Goal: Task Accomplishment & Management: Manage account settings

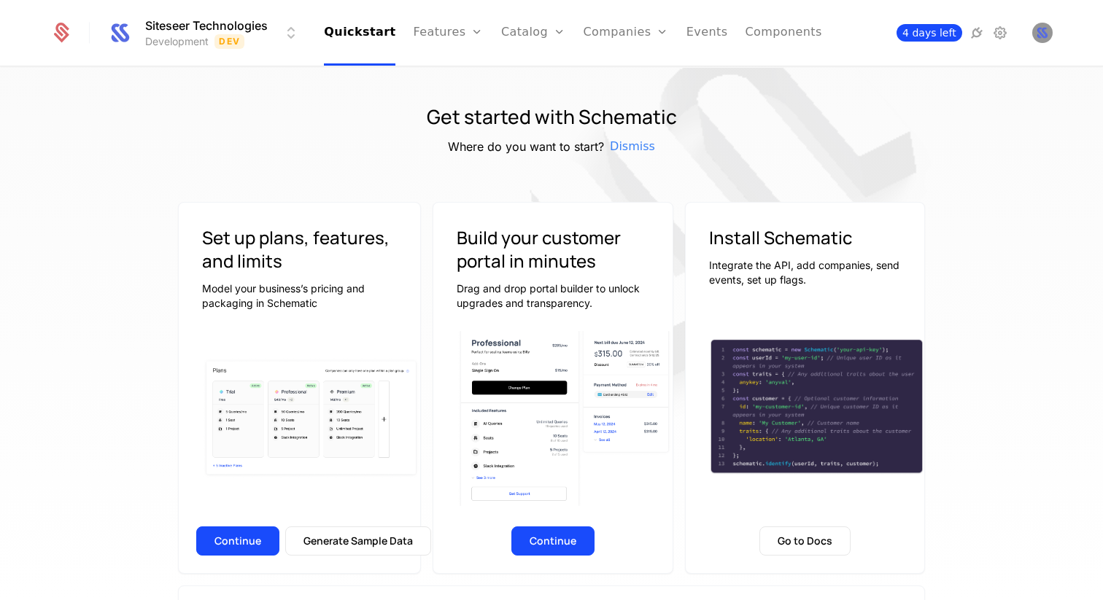
click at [930, 33] on span "4 days left" at bounding box center [929, 33] width 66 height 18
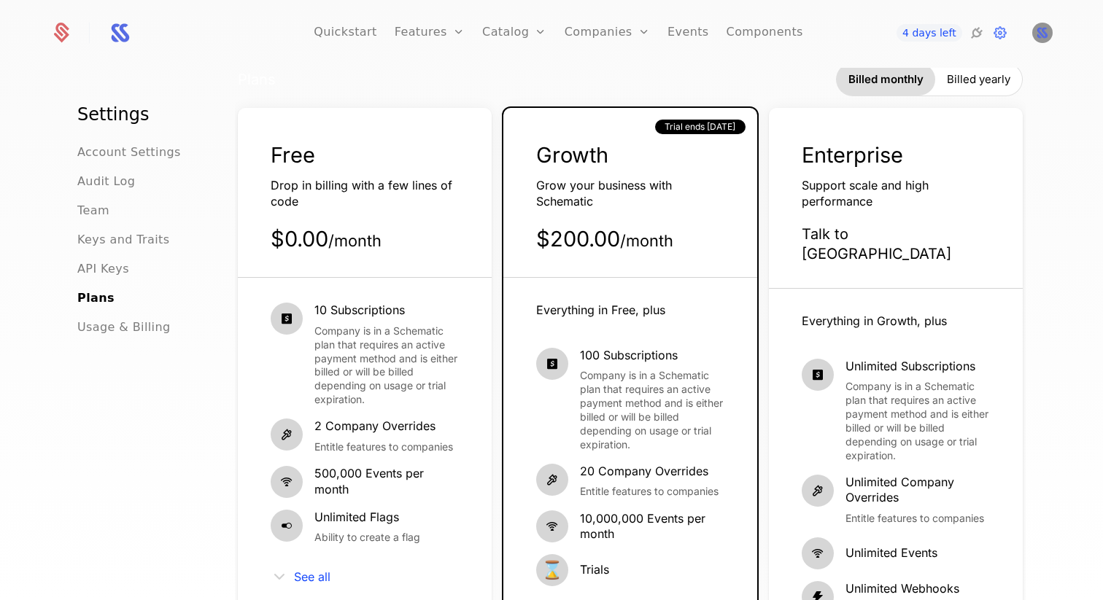
scroll to position [42, 0]
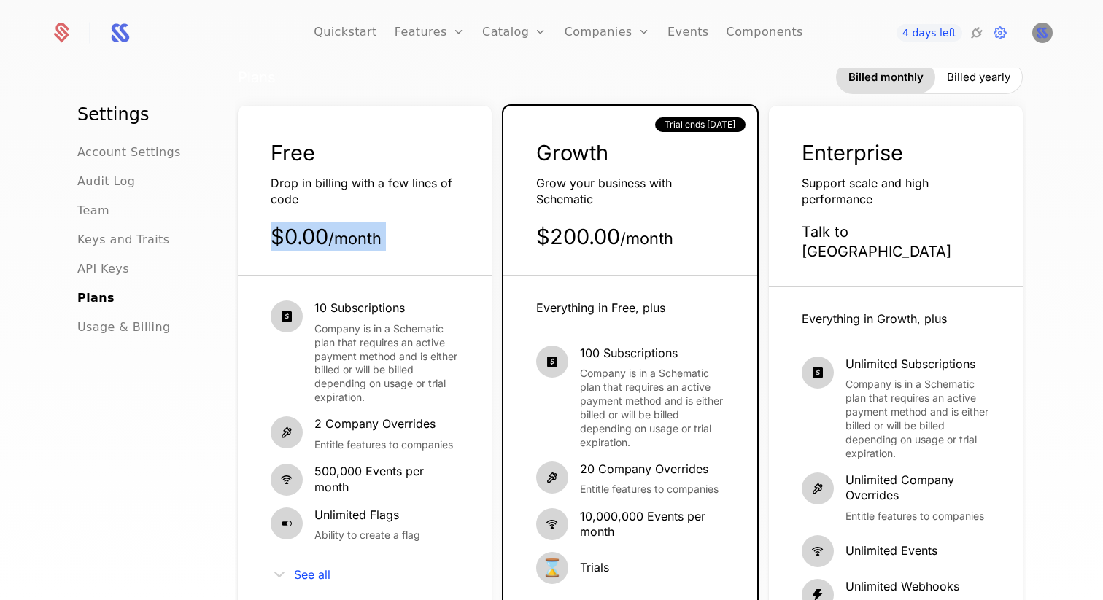
drag, startPoint x: 273, startPoint y: 224, endPoint x: 393, endPoint y: 297, distance: 140.7
click at [393, 297] on div "Free Drop in billing with a few lines of code $0.00 / month 10 Subscriptions Co…" at bounding box center [365, 449] width 254 height 686
drag, startPoint x: 409, startPoint y: 312, endPoint x: 287, endPoint y: 306, distance: 121.9
click at [287, 306] on div "10 Subscriptions Company is in a Schematic plan that requires an active payment…" at bounding box center [365, 352] width 188 height 104
drag, startPoint x: 540, startPoint y: 233, endPoint x: 676, endPoint y: 234, distance: 135.7
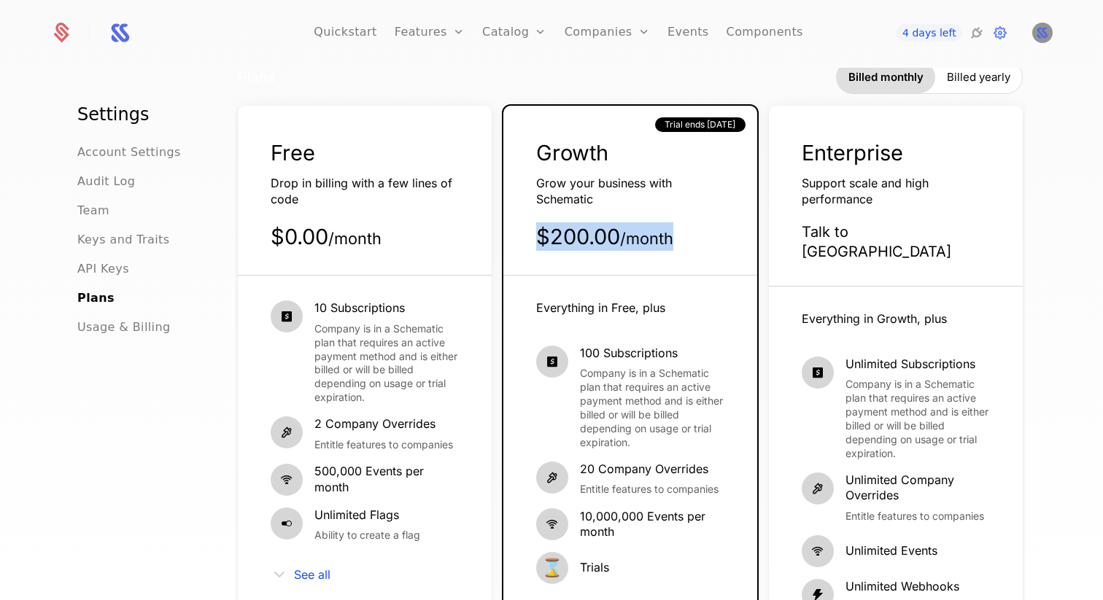
click at [676, 234] on div "$200.00 / month" at bounding box center [630, 236] width 188 height 28
drag, startPoint x: 579, startPoint y: 358, endPoint x: 637, endPoint y: 357, distance: 57.6
click at [637, 358] on div "100 Subscriptions Company is in a Schematic plan that requires an active paymen…" at bounding box center [630, 398] width 188 height 104
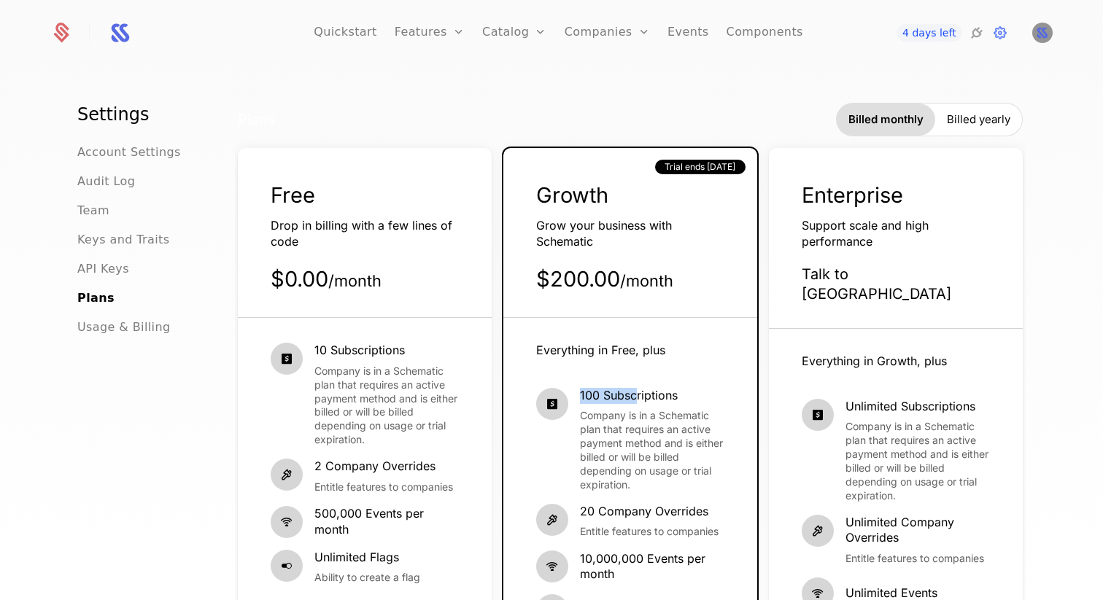
scroll to position [29, 0]
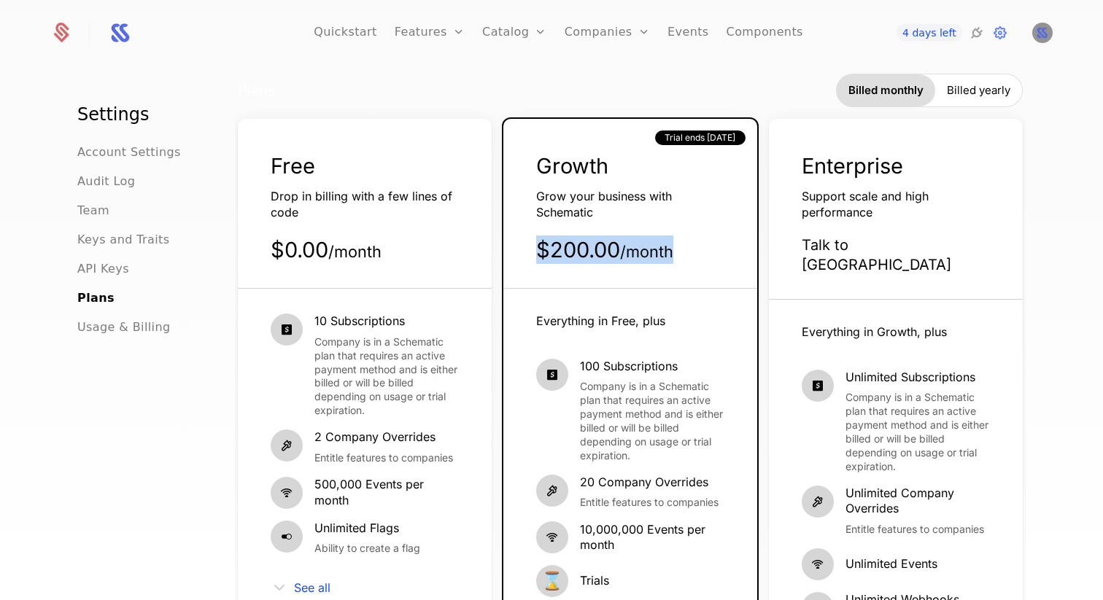
drag, startPoint x: 538, startPoint y: 251, endPoint x: 689, endPoint y: 256, distance: 150.3
click at [689, 256] on div "$200.00 / month" at bounding box center [630, 250] width 188 height 28
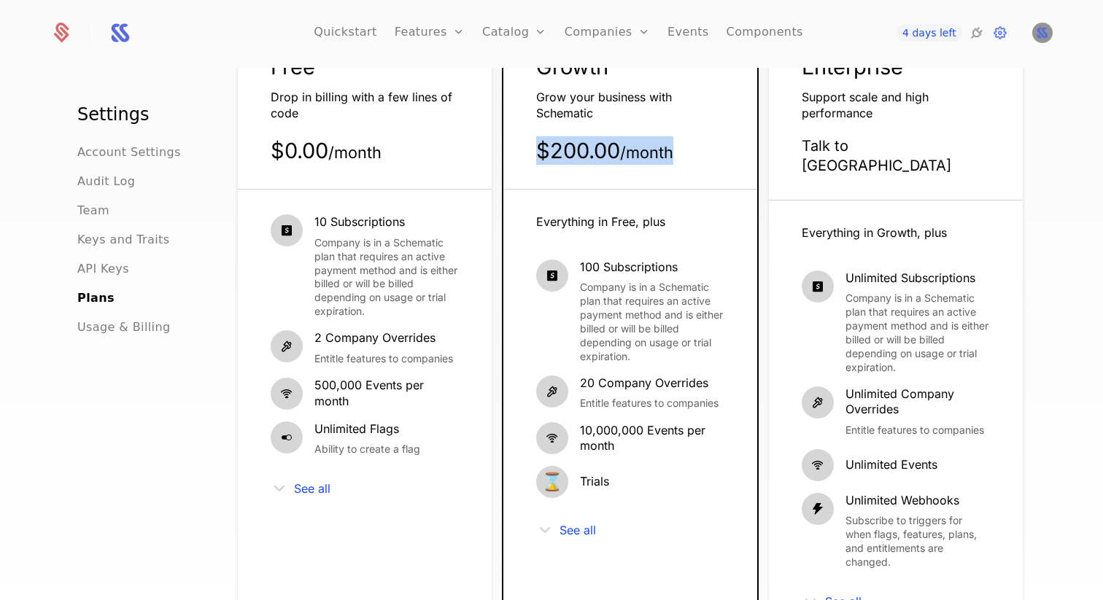
scroll to position [191, 0]
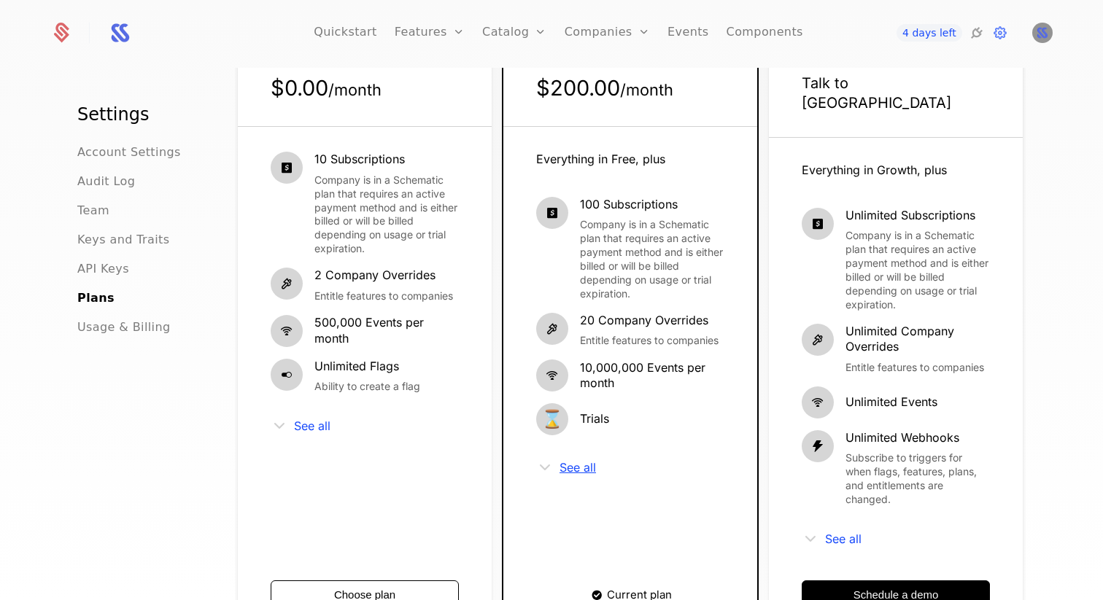
click at [580, 465] on span "See all" at bounding box center [577, 468] width 36 height 12
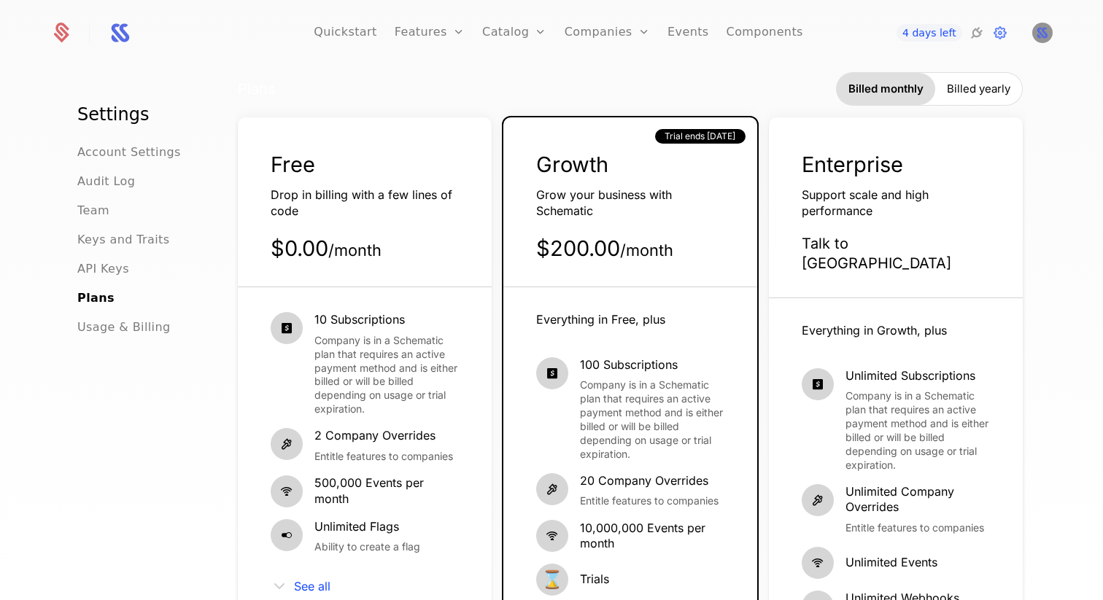
scroll to position [0, 0]
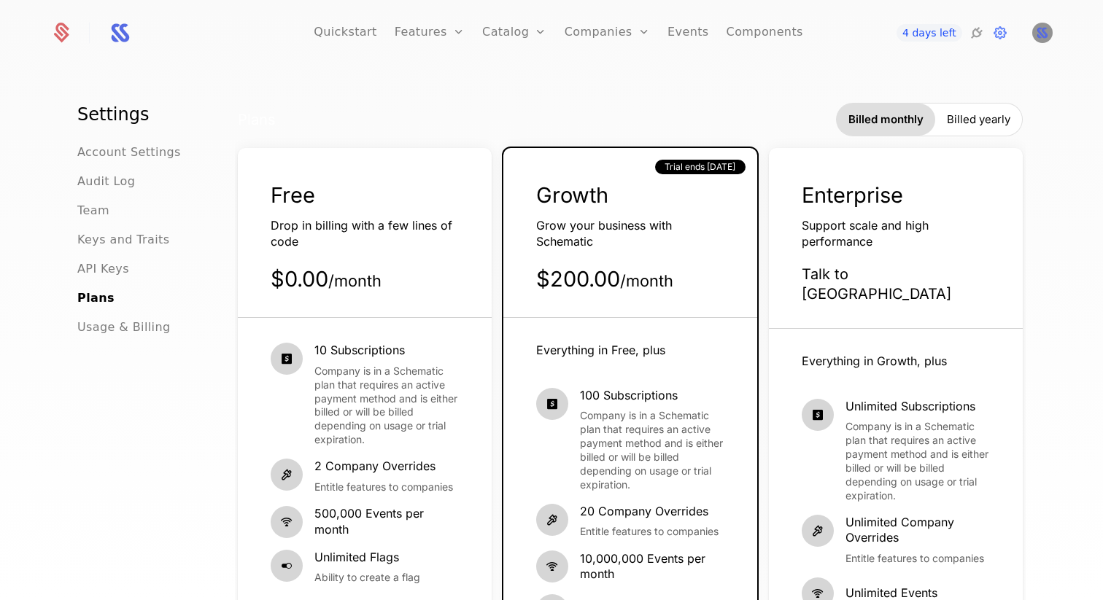
click at [959, 120] on span "Billed yearly" at bounding box center [978, 119] width 63 height 15
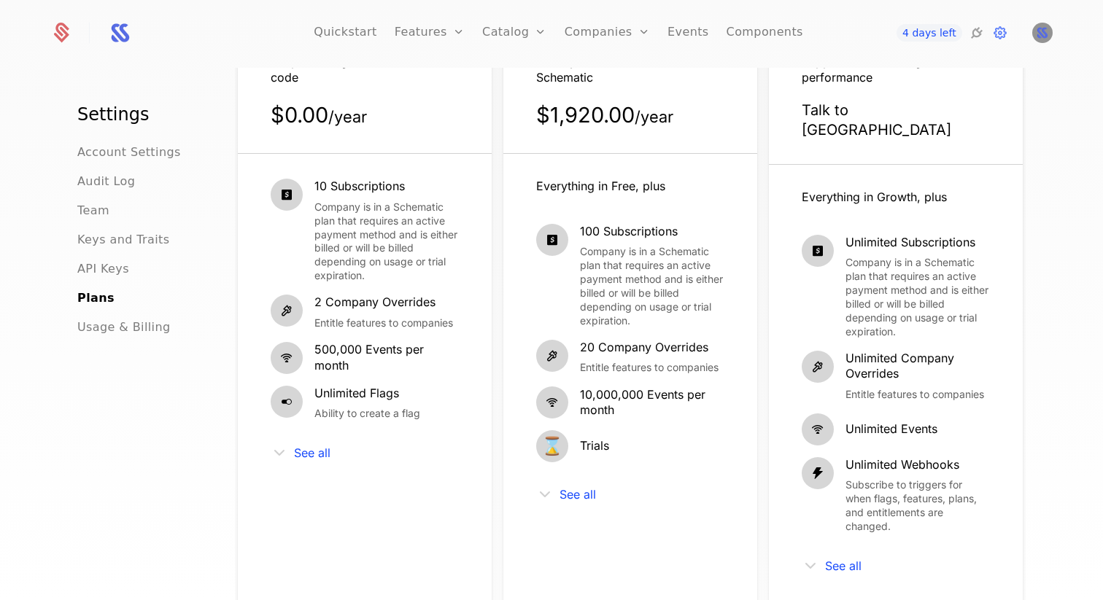
scroll to position [155, 0]
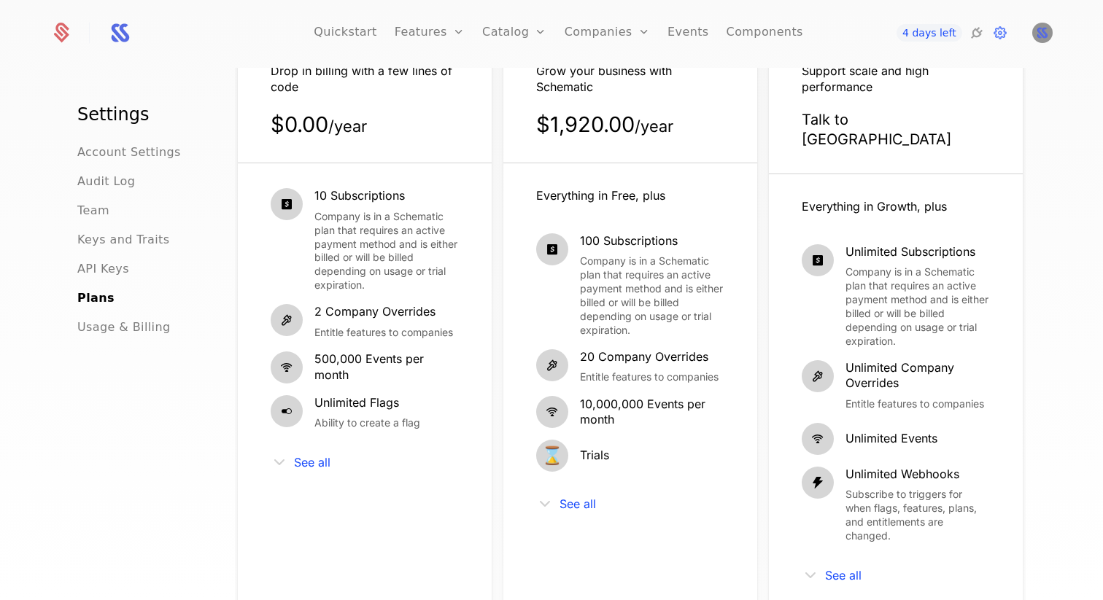
click at [588, 497] on div "See all" at bounding box center [630, 504] width 188 height 18
click at [589, 500] on span "See all" at bounding box center [577, 504] width 36 height 12
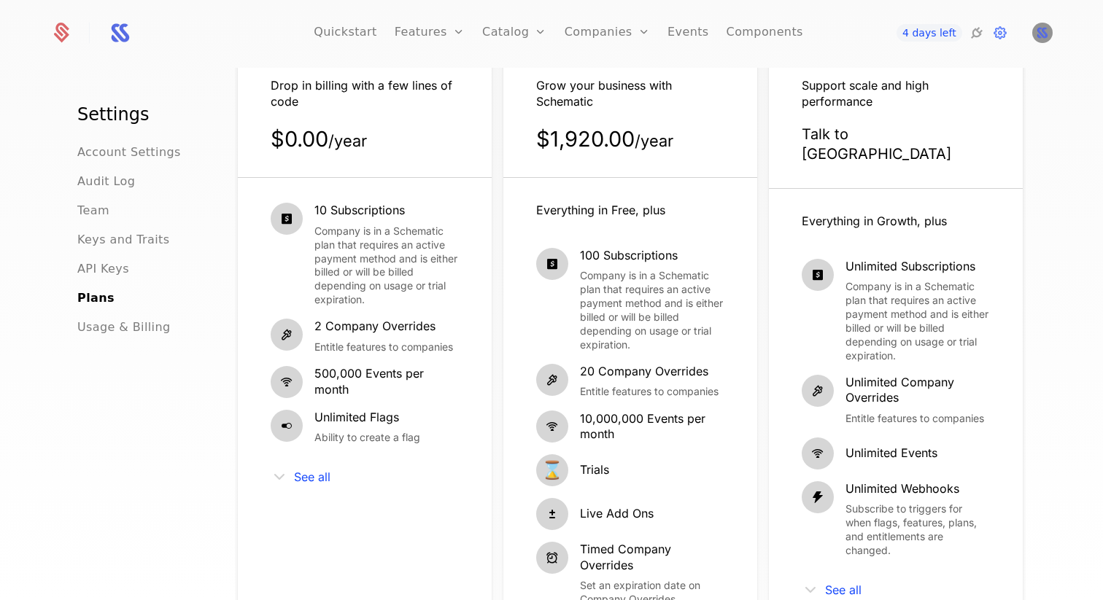
scroll to position [0, 0]
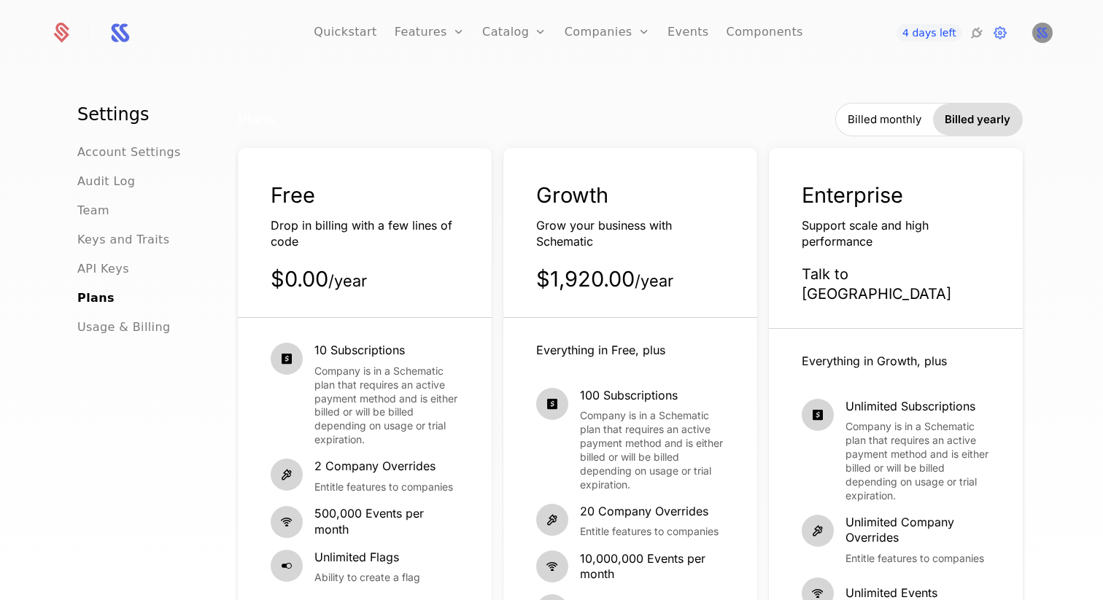
click at [915, 112] on span "Billed monthly" at bounding box center [885, 119] width 74 height 15
